Goal: Task Accomplishment & Management: Use online tool/utility

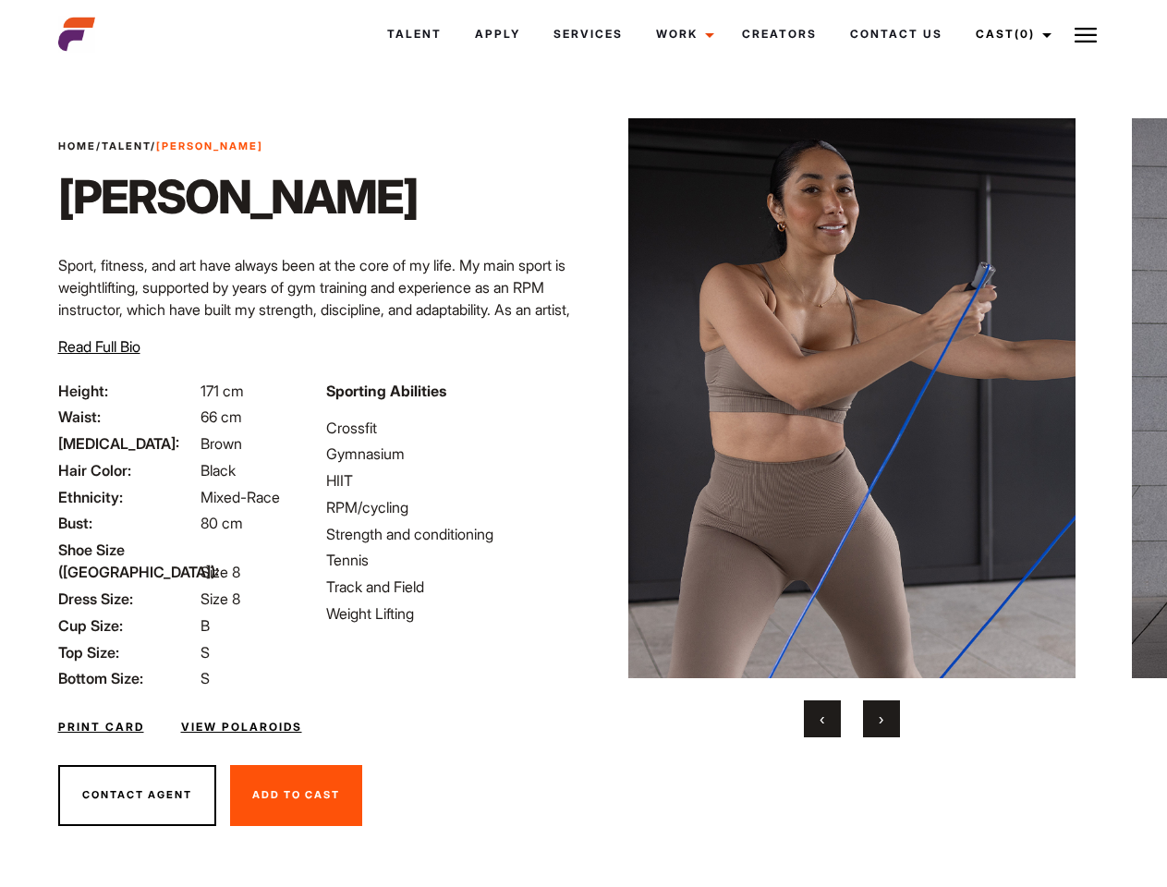
click at [1008, 34] on link "Cast (0)" at bounding box center [1010, 34] width 103 height 50
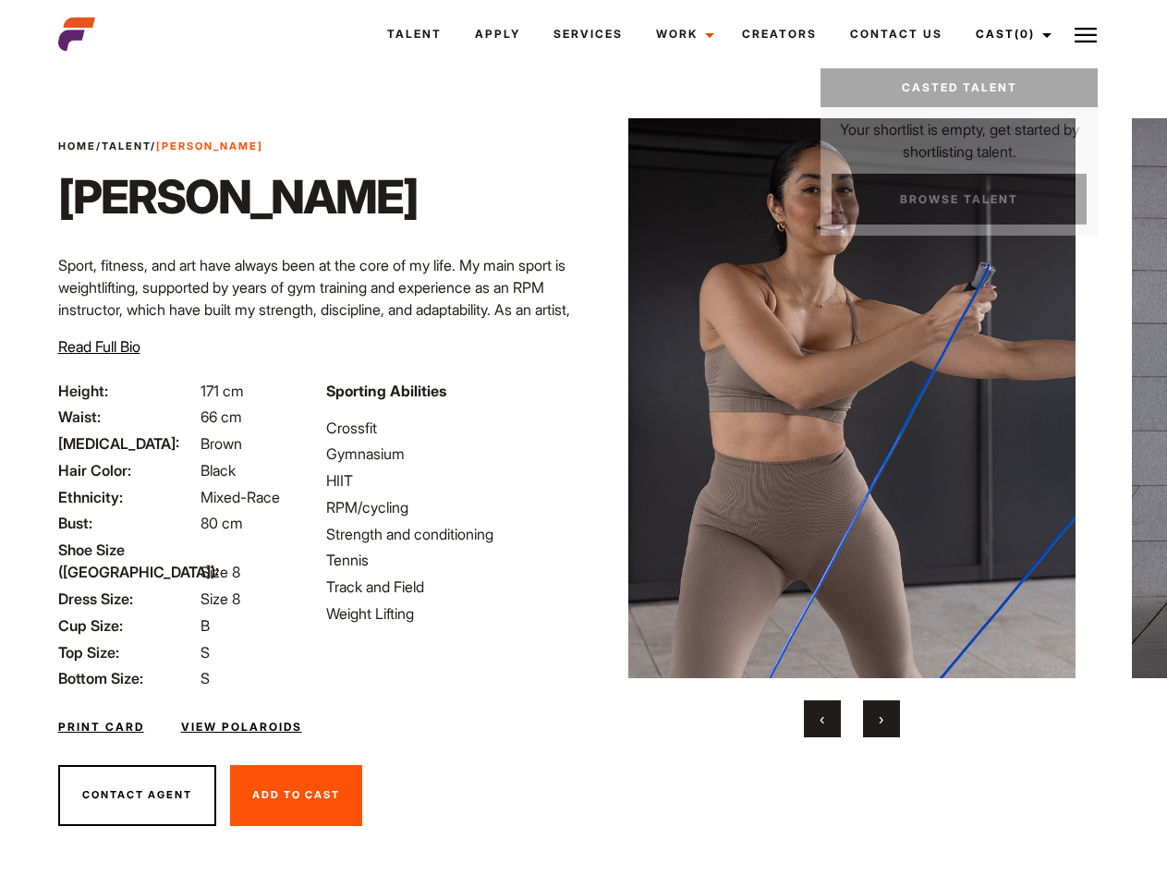
click at [1086, 34] on img at bounding box center [1086, 35] width 22 height 22
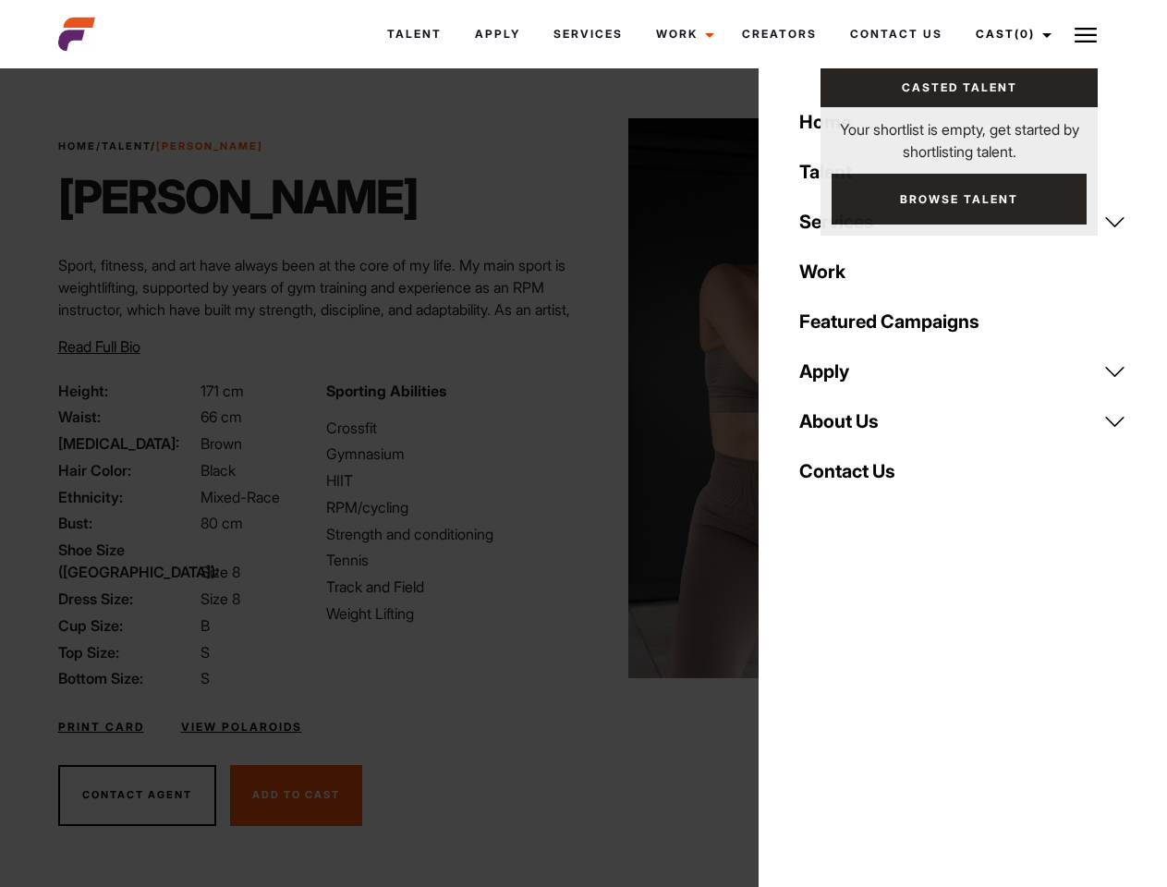
click at [851, 428] on img at bounding box center [852, 398] width 448 height 560
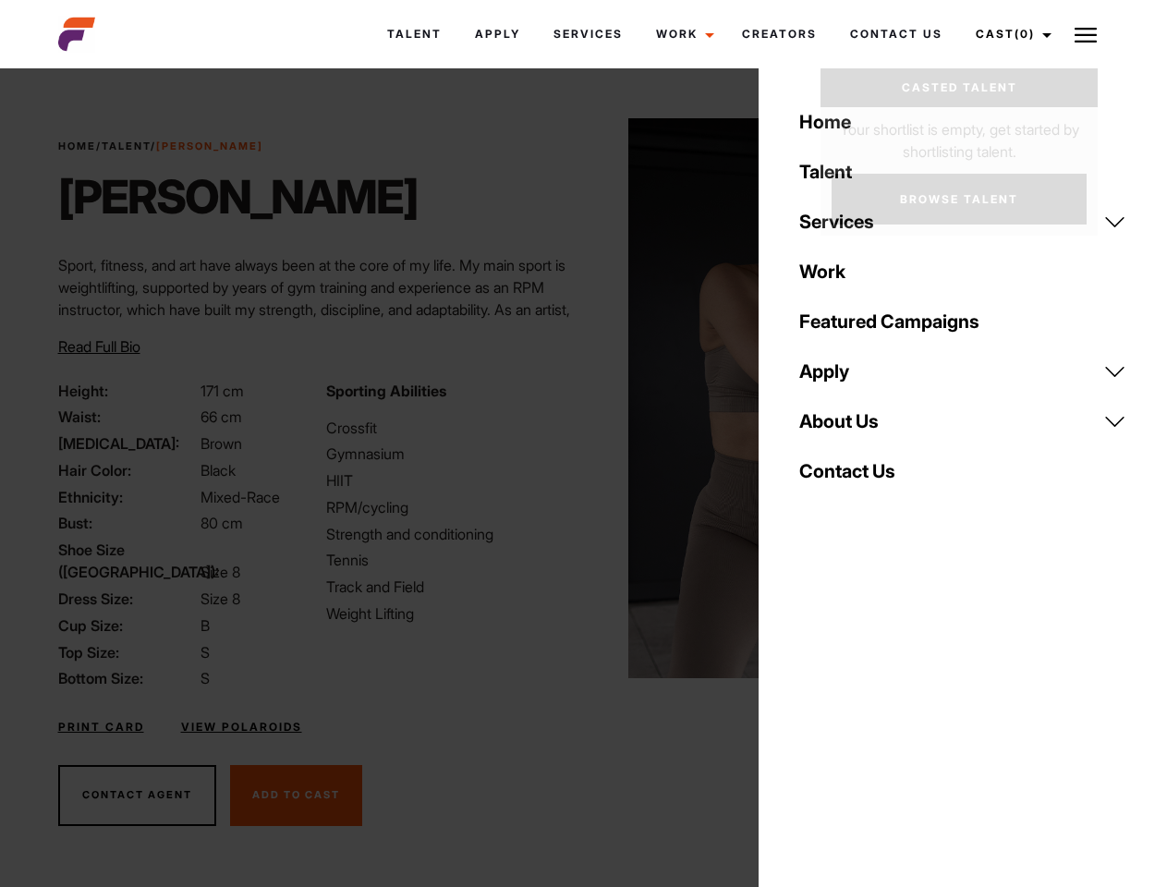
click at [583, 398] on div "Sporting Abilities Crossfit Gymnasium HIIT RPM/cycling Strength and conditionin…" at bounding box center [449, 535] width 268 height 310
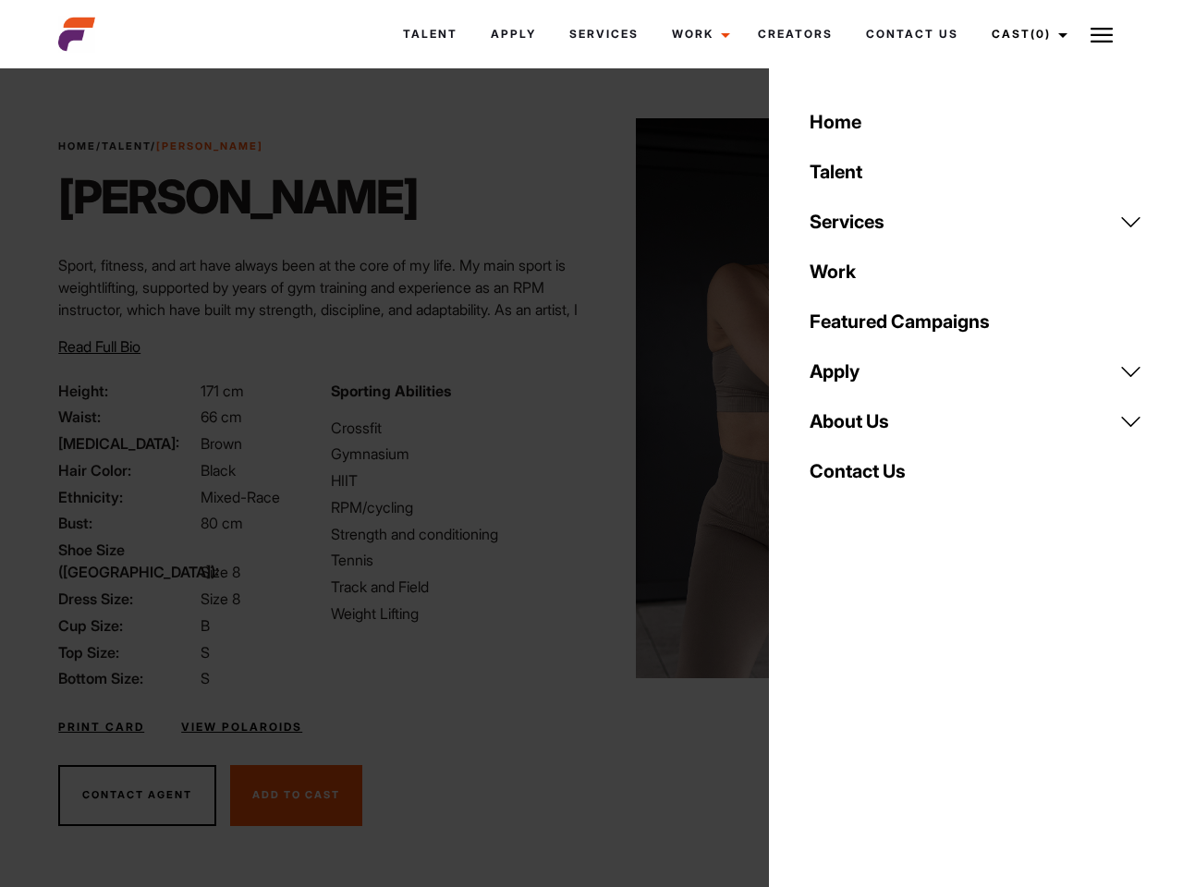
click at [822, 719] on div "Home Talent Services Talent Casting Photography Videography Creative Hair and M…" at bounding box center [976, 443] width 414 height 887
click at [881, 719] on div "Home Talent Services Talent Casting Photography Videography Creative Hair and M…" at bounding box center [976, 443] width 414 height 887
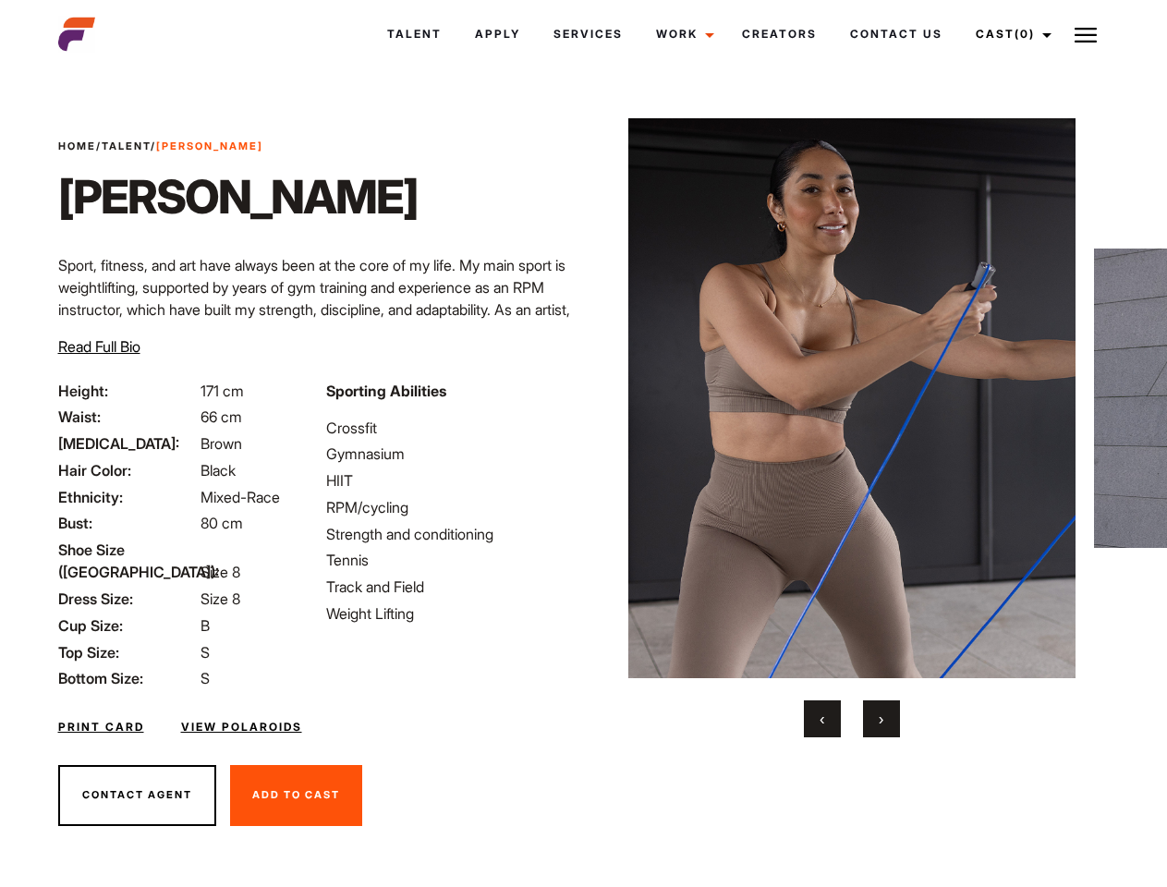
click at [1008, 34] on link "Cast (0)" at bounding box center [1010, 34] width 103 height 50
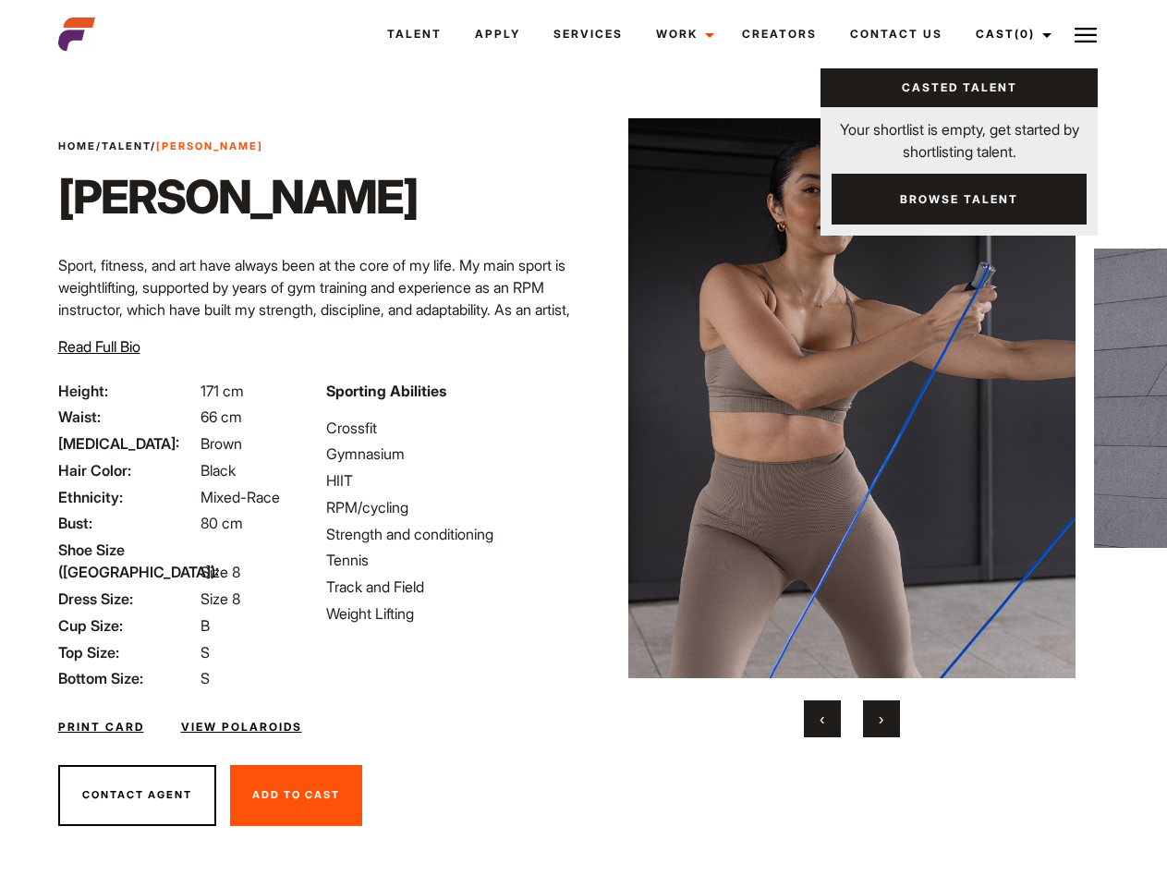
click at [1086, 34] on img at bounding box center [1086, 35] width 22 height 22
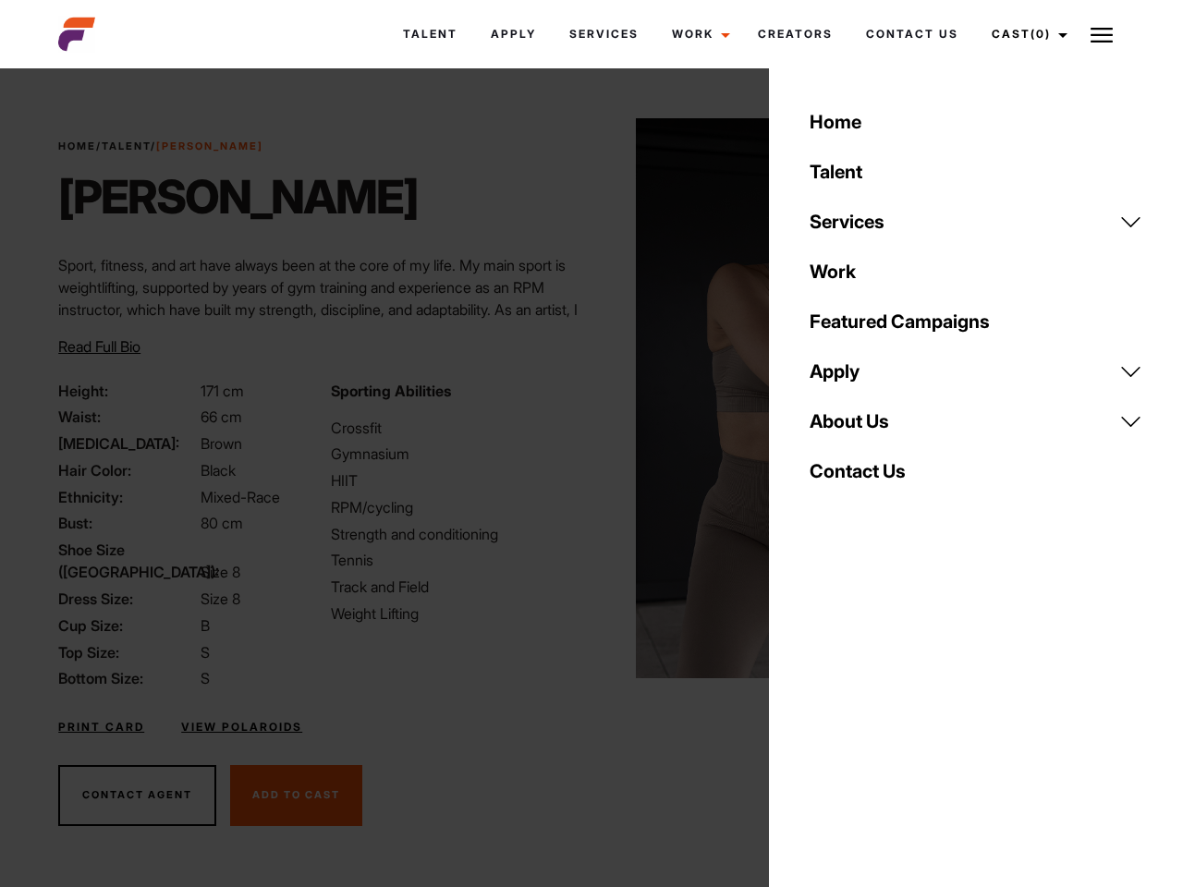
click at [851, 428] on img at bounding box center [860, 398] width 448 height 560
click at [583, 398] on div "Sporting Abilities Crossfit Gymnasium HIIT RPM/cycling Strength and conditionin…" at bounding box center [456, 535] width 272 height 310
click at [822, 719] on div "Home Talent Services Talent Casting Photography Videography Creative Hair and M…" at bounding box center [976, 443] width 414 height 887
click at [881, 719] on div "Home Talent Services Talent Casting Photography Videography Creative Hair and M…" at bounding box center [976, 443] width 414 height 887
